Goal: Task Accomplishment & Management: Manage account settings

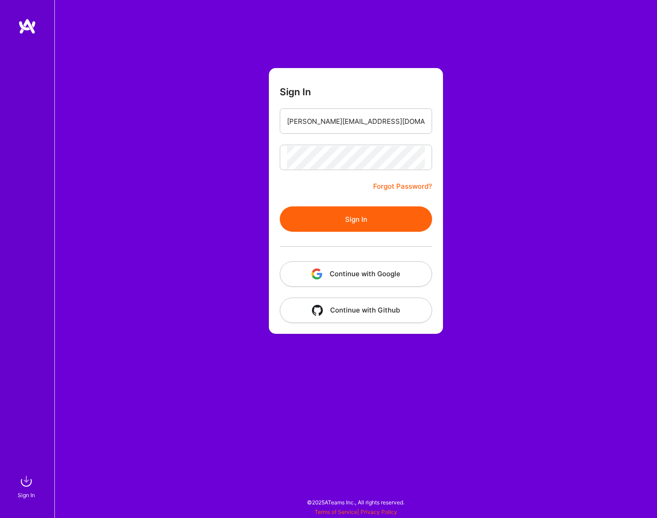
click at [351, 226] on button "Sign In" at bounding box center [356, 218] width 152 height 25
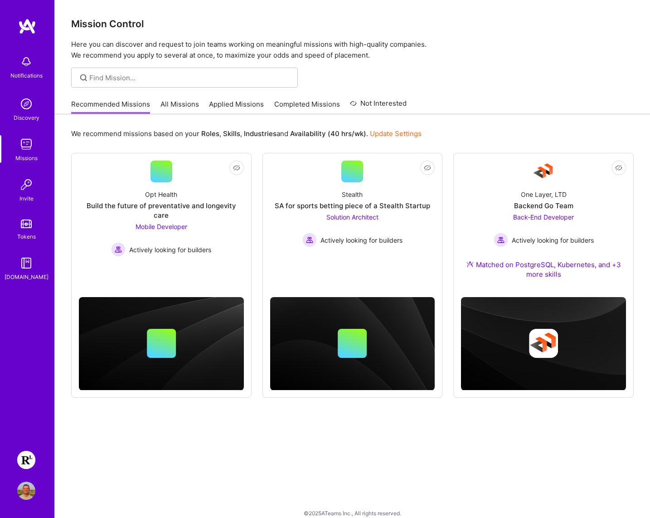
click at [434, 481] on div "We recommend missions based on your Roles , Skills , Industries and Availabilit…" at bounding box center [352, 321] width 595 height 414
click at [419, 459] on div "We recommend missions based on your Roles , Skills , Industries and Availabilit…" at bounding box center [352, 321] width 595 height 414
click at [30, 462] on img at bounding box center [26, 460] width 18 height 18
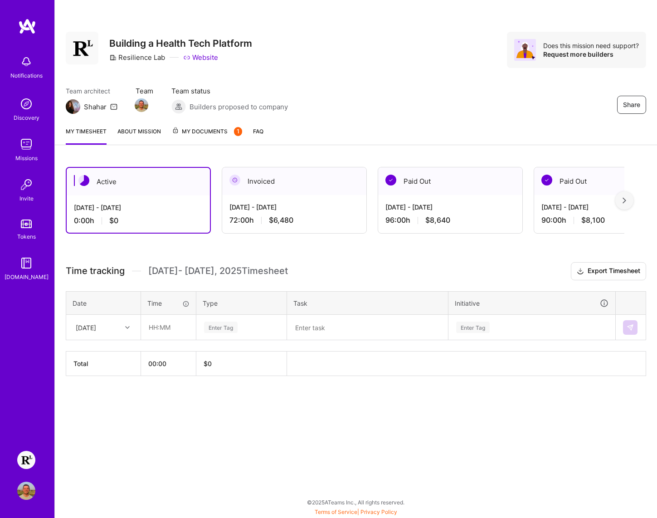
click at [403, 449] on div "Share Building a Health Tech Platform Resilience Lab Website Does this mission …" at bounding box center [355, 259] width 602 height 518
click at [26, 112] on img at bounding box center [26, 104] width 18 height 18
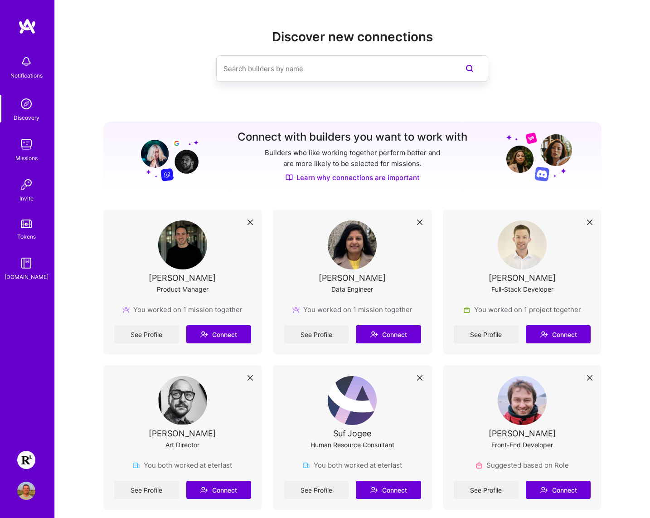
click at [590, 221] on icon at bounding box center [589, 221] width 5 height 5
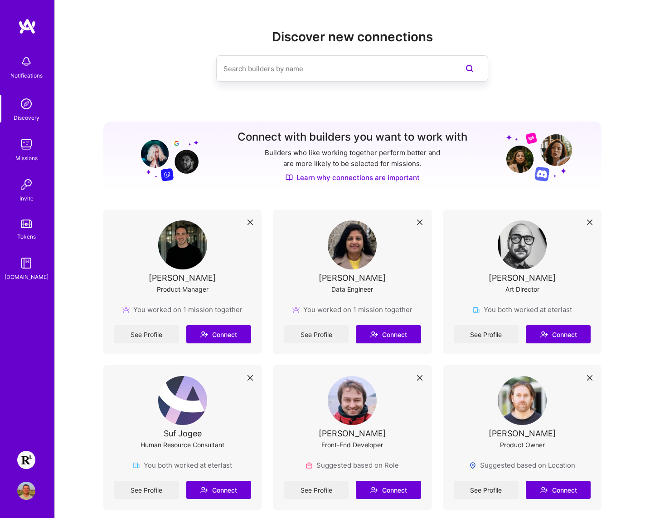
click at [24, 57] on img at bounding box center [26, 62] width 18 height 18
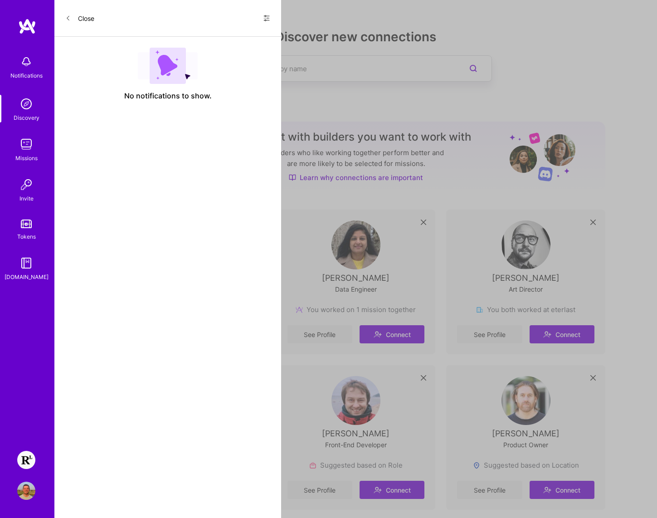
click at [181, 146] on div "Close Show all notifications Show unread notifications only No notifications to…" at bounding box center [167, 259] width 227 height 518
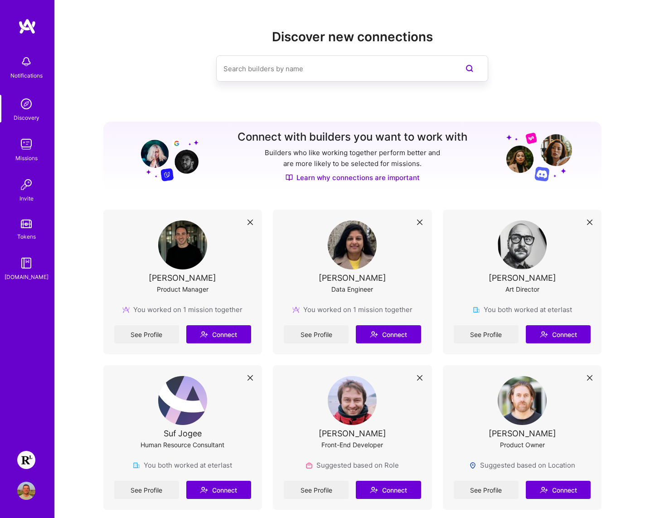
click at [30, 103] on img at bounding box center [26, 104] width 18 height 18
click at [34, 101] on img at bounding box center [26, 104] width 18 height 18
click at [24, 109] on img at bounding box center [26, 104] width 18 height 18
click at [20, 146] on img at bounding box center [26, 144] width 18 height 18
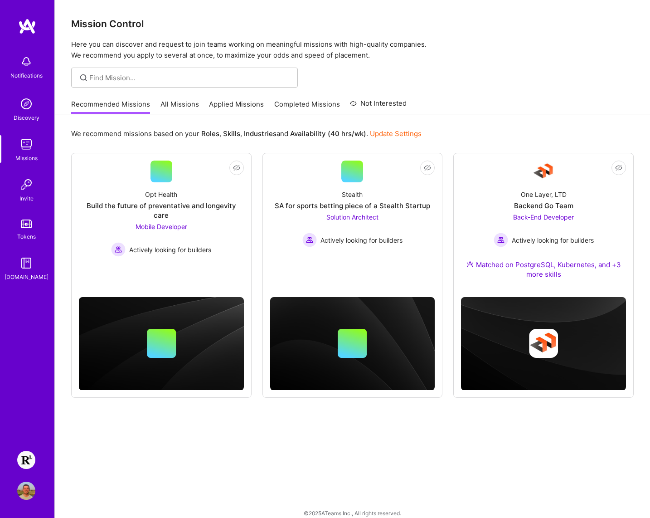
click at [29, 192] on img at bounding box center [26, 184] width 18 height 18
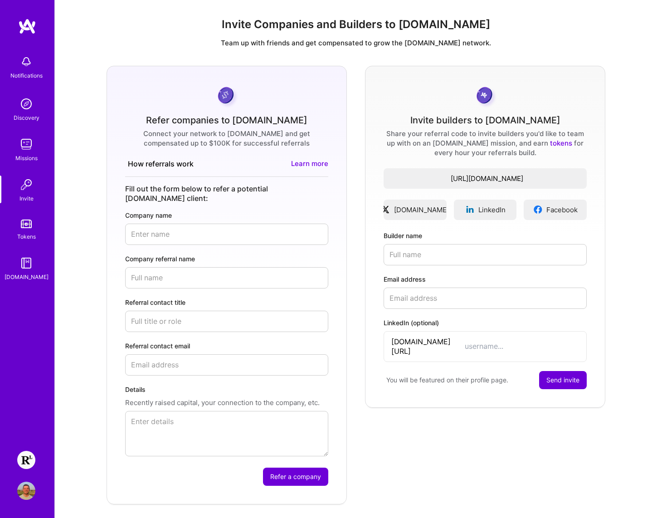
type input "chris@silverstag.io"
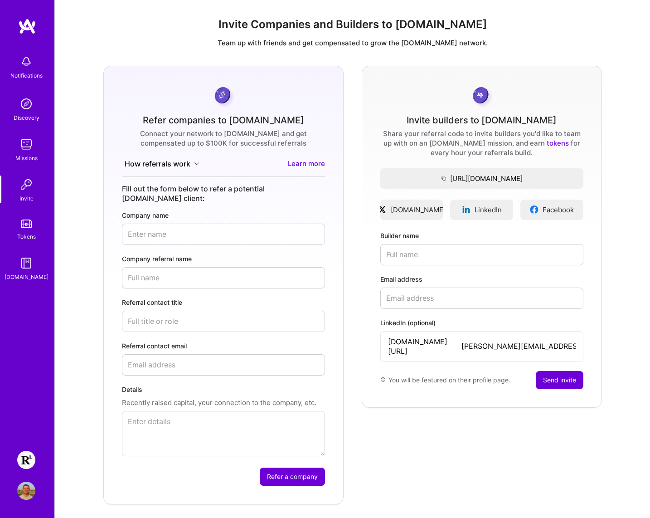
click at [29, 223] on img at bounding box center [26, 223] width 11 height 9
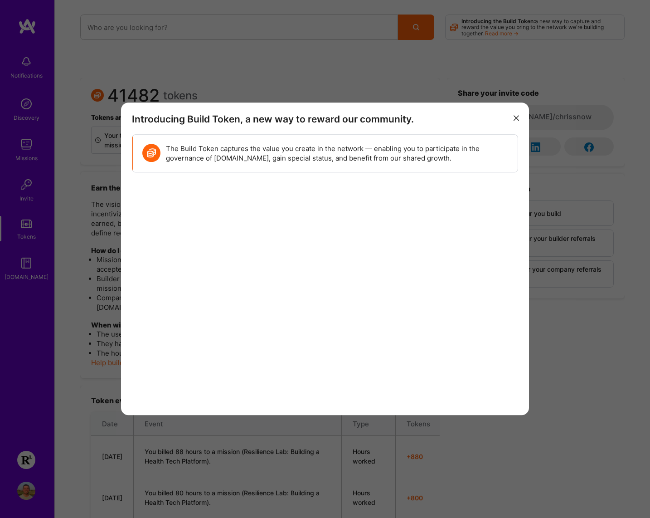
click at [519, 116] on button "modal" at bounding box center [516, 117] width 11 height 15
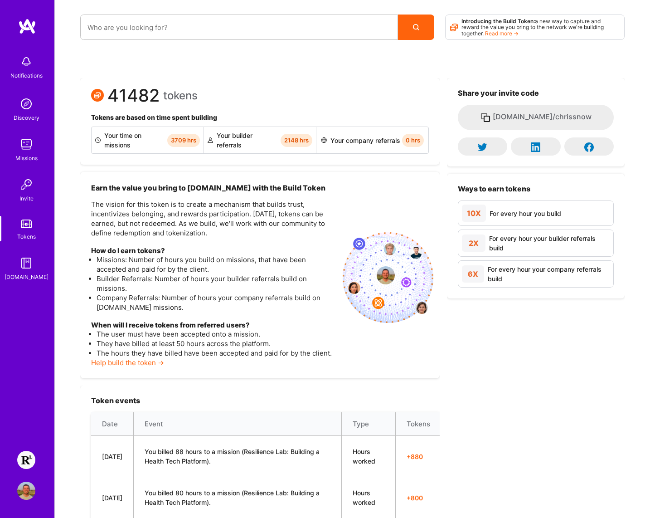
click at [36, 29] on link at bounding box center [27, 26] width 54 height 16
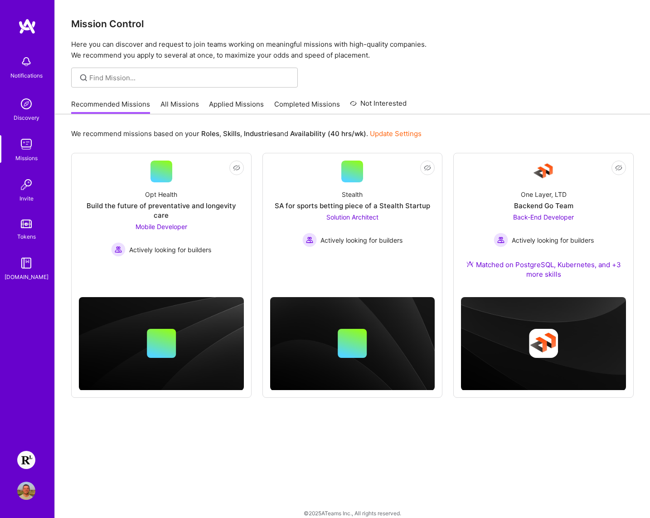
click at [33, 461] on img at bounding box center [26, 460] width 18 height 18
